Goal: Task Accomplishment & Management: Manage account settings

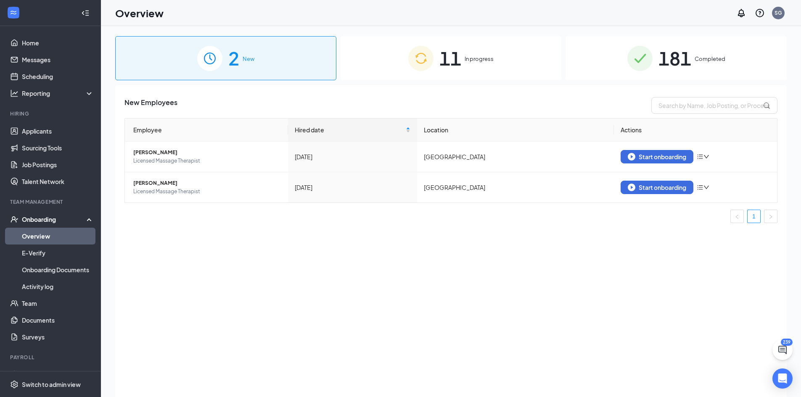
click at [617, 73] on div "181 Completed" at bounding box center [676, 58] width 221 height 44
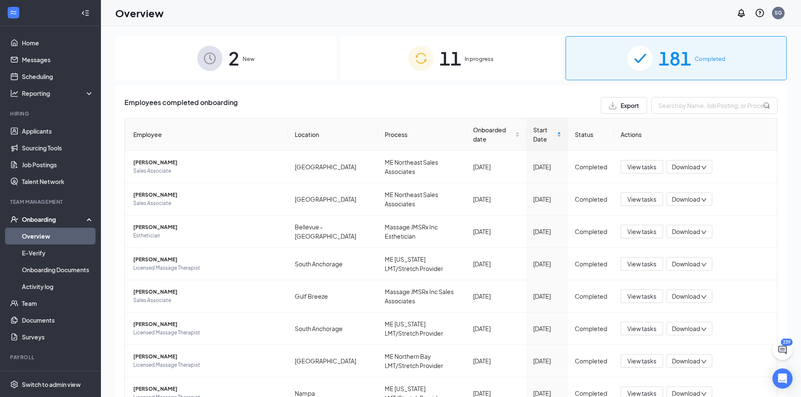
click at [533, 134] on span "Start Date" at bounding box center [544, 134] width 22 height 19
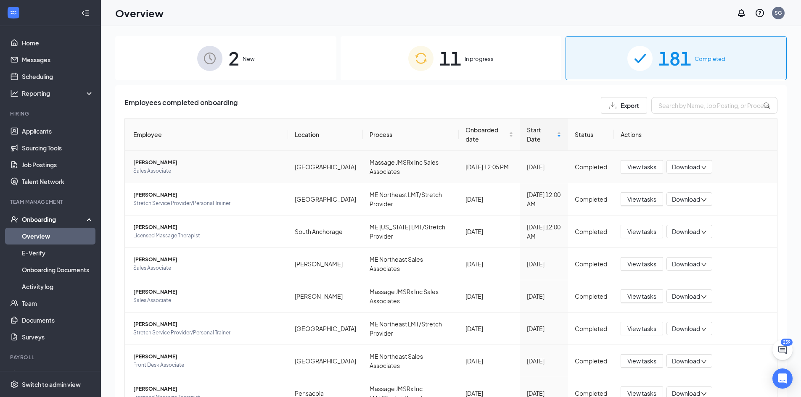
click at [157, 161] on span "[PERSON_NAME]" at bounding box center [207, 163] width 148 height 8
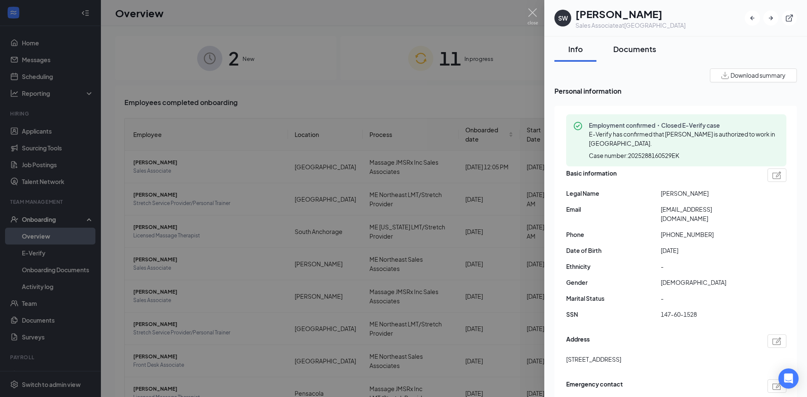
click at [627, 55] on button "Documents" at bounding box center [635, 49] width 60 height 25
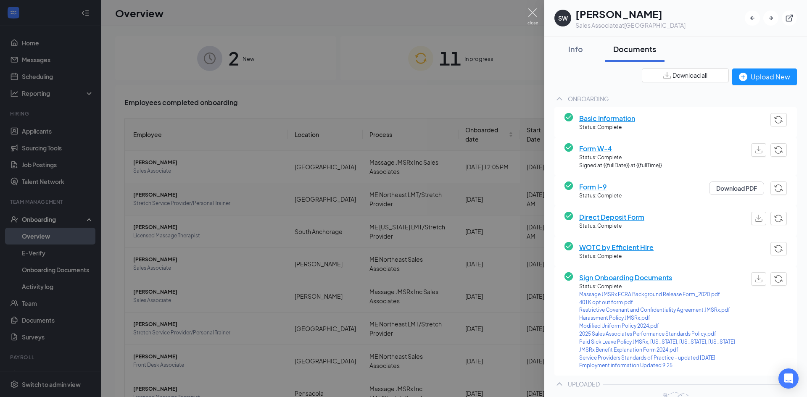
drag, startPoint x: 532, startPoint y: 12, endPoint x: 502, endPoint y: 207, distance: 197.0
click at [532, 12] on img at bounding box center [533, 16] width 11 height 16
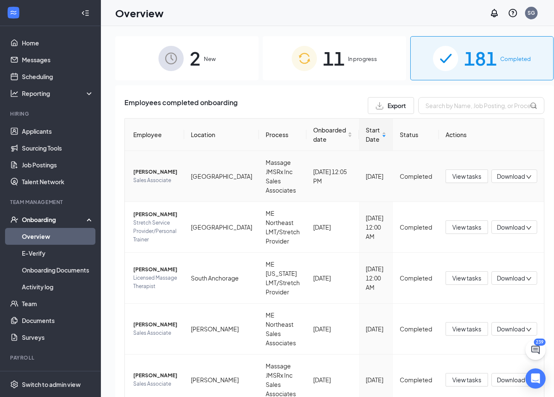
click at [503, 175] on span "Download" at bounding box center [511, 176] width 28 height 9
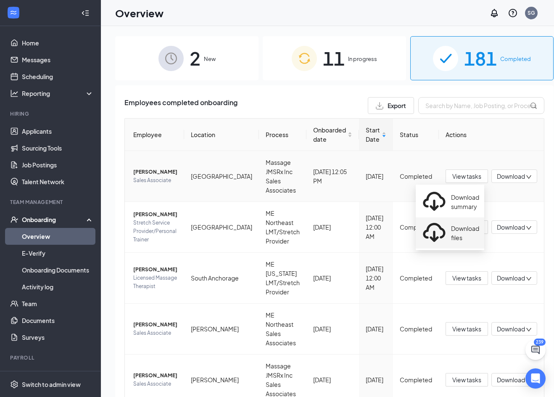
click at [479, 220] on div "Download files" at bounding box center [450, 233] width 58 height 27
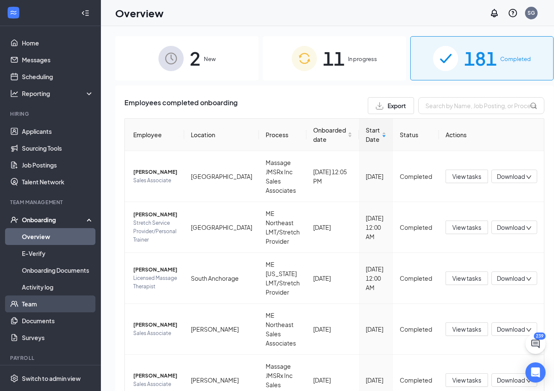
click at [45, 300] on link "Team" at bounding box center [58, 303] width 72 height 17
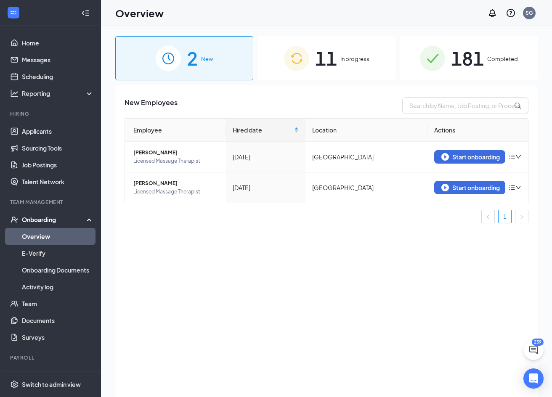
click at [367, 72] on div "11 In progress" at bounding box center [326, 58] width 138 height 44
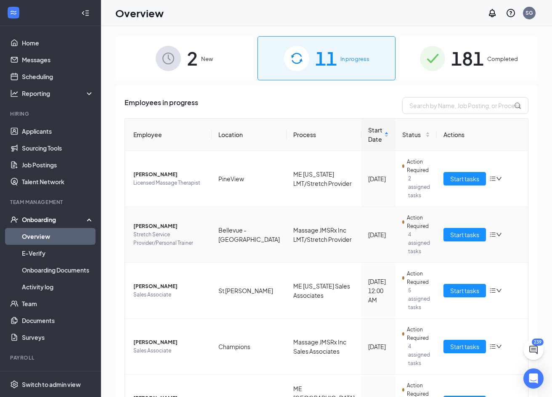
click at [158, 228] on span "Caleb S McCall" at bounding box center [168, 226] width 71 height 8
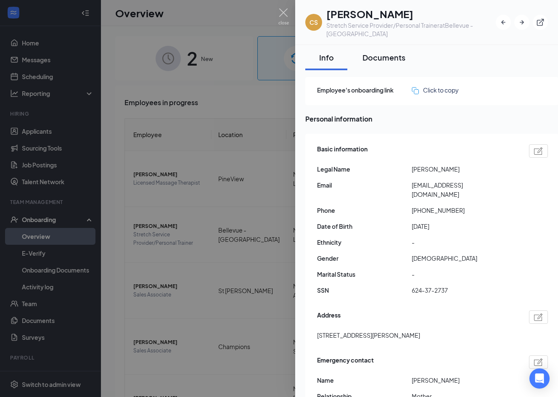
click at [388, 62] on div "Documents" at bounding box center [384, 57] width 43 height 11
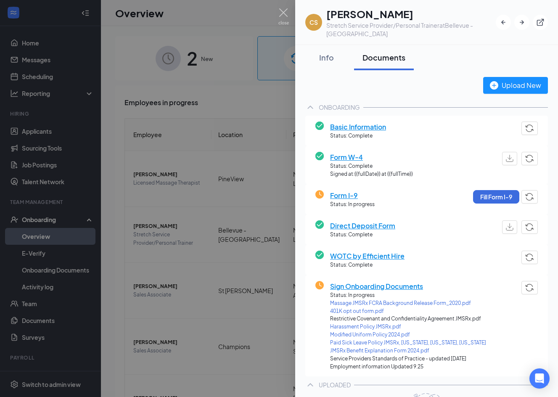
drag, startPoint x: 287, startPoint y: 11, endPoint x: 258, endPoint y: 127, distance: 119.6
click at [287, 11] on img at bounding box center [283, 16] width 11 height 16
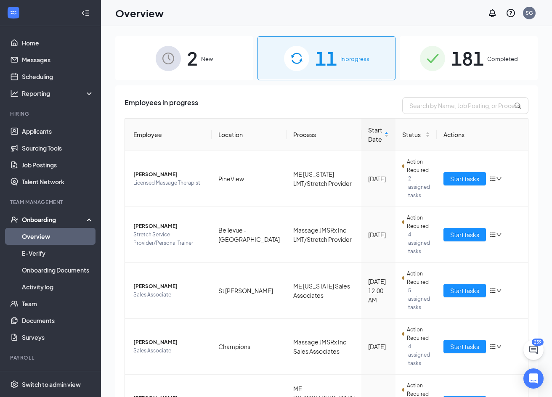
click at [474, 60] on span "181" at bounding box center [467, 58] width 33 height 29
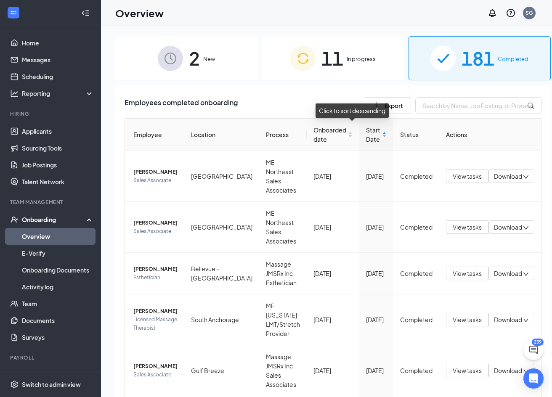
click at [366, 135] on div "Start Date" at bounding box center [376, 134] width 21 height 19
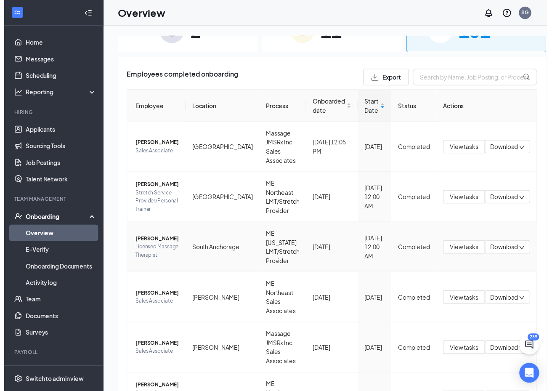
scroll to position [42, 0]
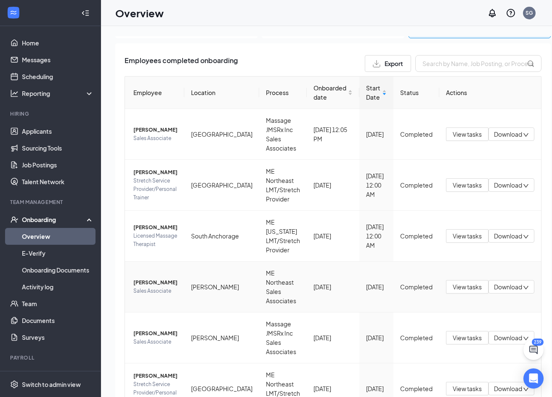
click at [523, 288] on icon "down" at bounding box center [526, 288] width 6 height 6
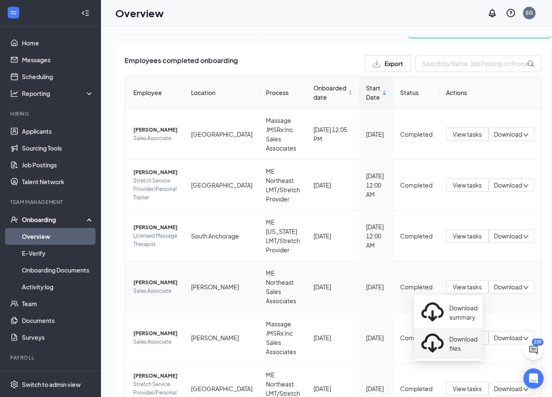
click at [456, 330] on div "Download files" at bounding box center [448, 343] width 58 height 27
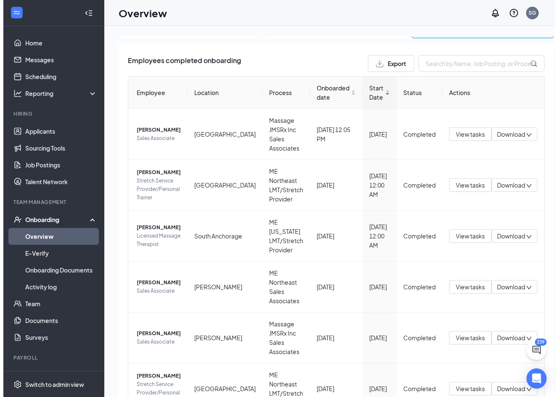
scroll to position [84, 0]
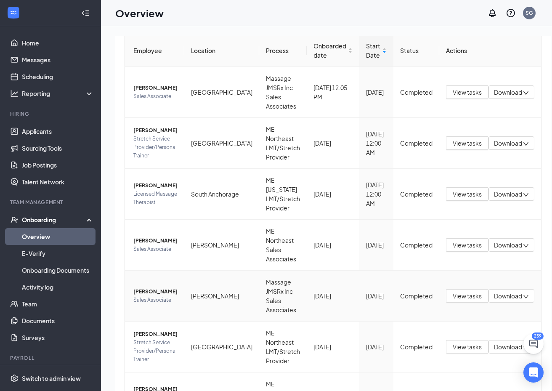
click at [147, 288] on span "[PERSON_NAME]" at bounding box center [155, 291] width 44 height 8
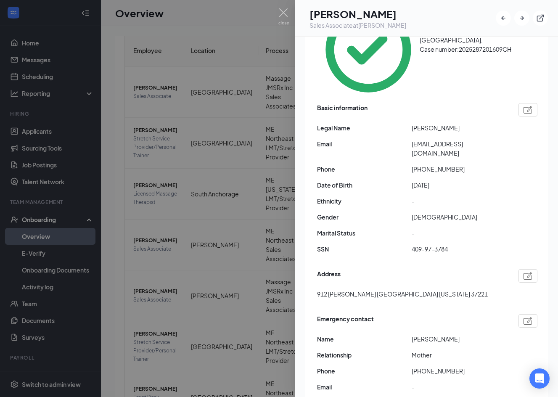
scroll to position [42, 0]
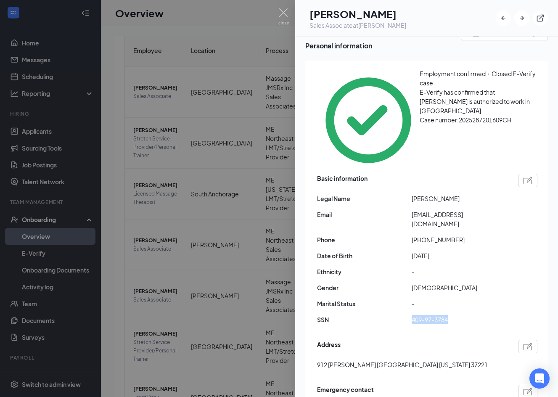
drag, startPoint x: 453, startPoint y: 264, endPoint x: 413, endPoint y: 265, distance: 40.8
click at [413, 315] on span "409-97-3784" at bounding box center [459, 319] width 95 height 9
drag, startPoint x: 460, startPoint y: 184, endPoint x: 419, endPoint y: 183, distance: 40.8
click at [419, 235] on span "+16155543616" at bounding box center [459, 239] width 95 height 9
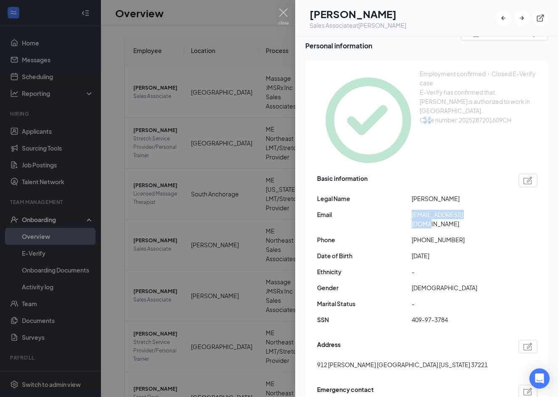
drag, startPoint x: 484, startPoint y: 164, endPoint x: 400, endPoint y: 169, distance: 83.4
click at [400, 210] on div "Email annamihic3@gmail.com" at bounding box center [427, 219] width 220 height 19
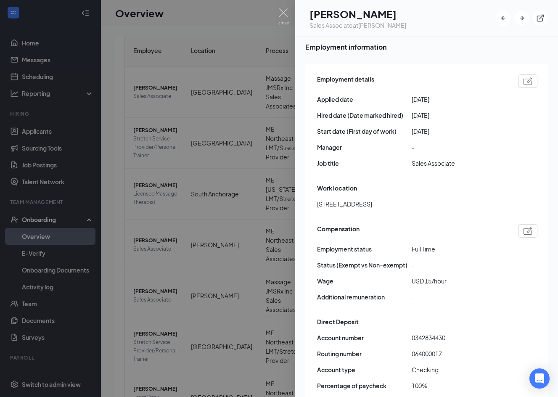
scroll to position [505, 0]
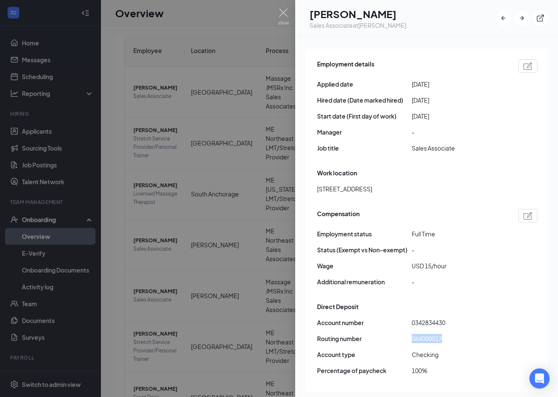
drag, startPoint x: 442, startPoint y: 286, endPoint x: 411, endPoint y: 286, distance: 30.3
click at [411, 334] on div "Routing number 064000017" at bounding box center [427, 338] width 220 height 9
drag, startPoint x: 456, startPoint y: 263, endPoint x: 411, endPoint y: 265, distance: 44.6
click at [411, 318] on div "Account number 0342834430" at bounding box center [427, 322] width 220 height 9
copy div "0342834430"
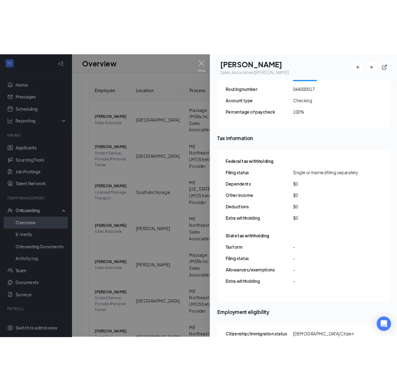
scroll to position [799, 0]
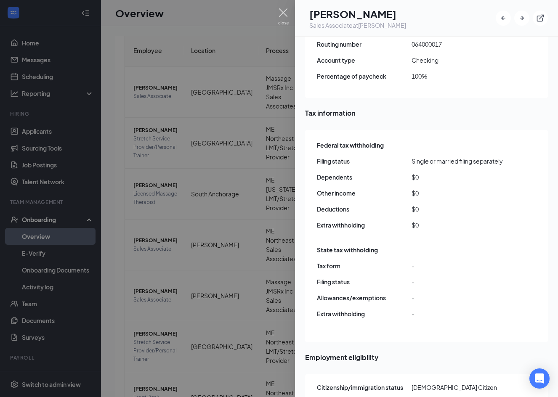
click at [282, 16] on img at bounding box center [283, 16] width 11 height 16
